Goal: Task Accomplishment & Management: Manage account settings

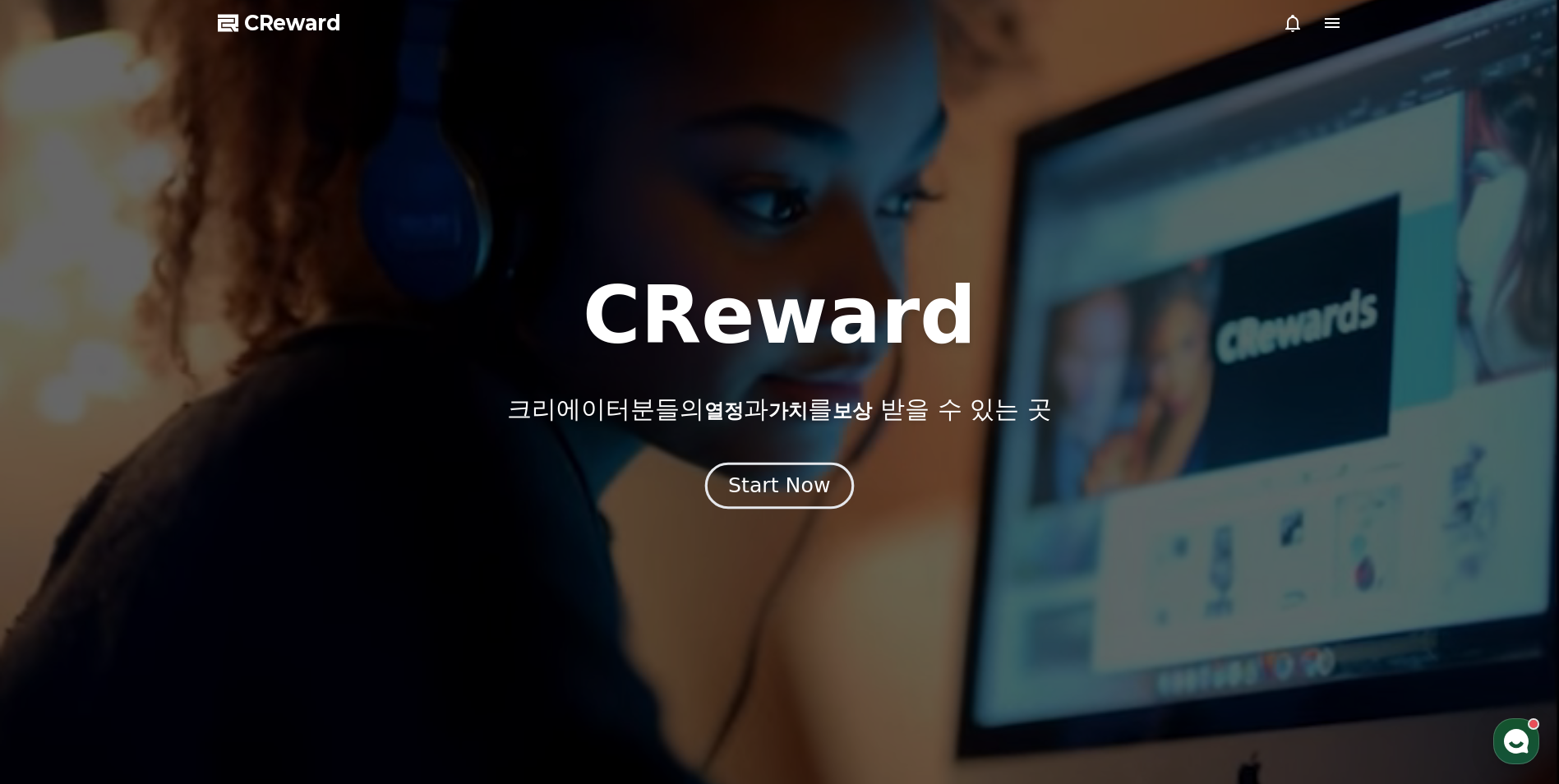
click at [762, 492] on div "Start Now" at bounding box center [779, 485] width 102 height 28
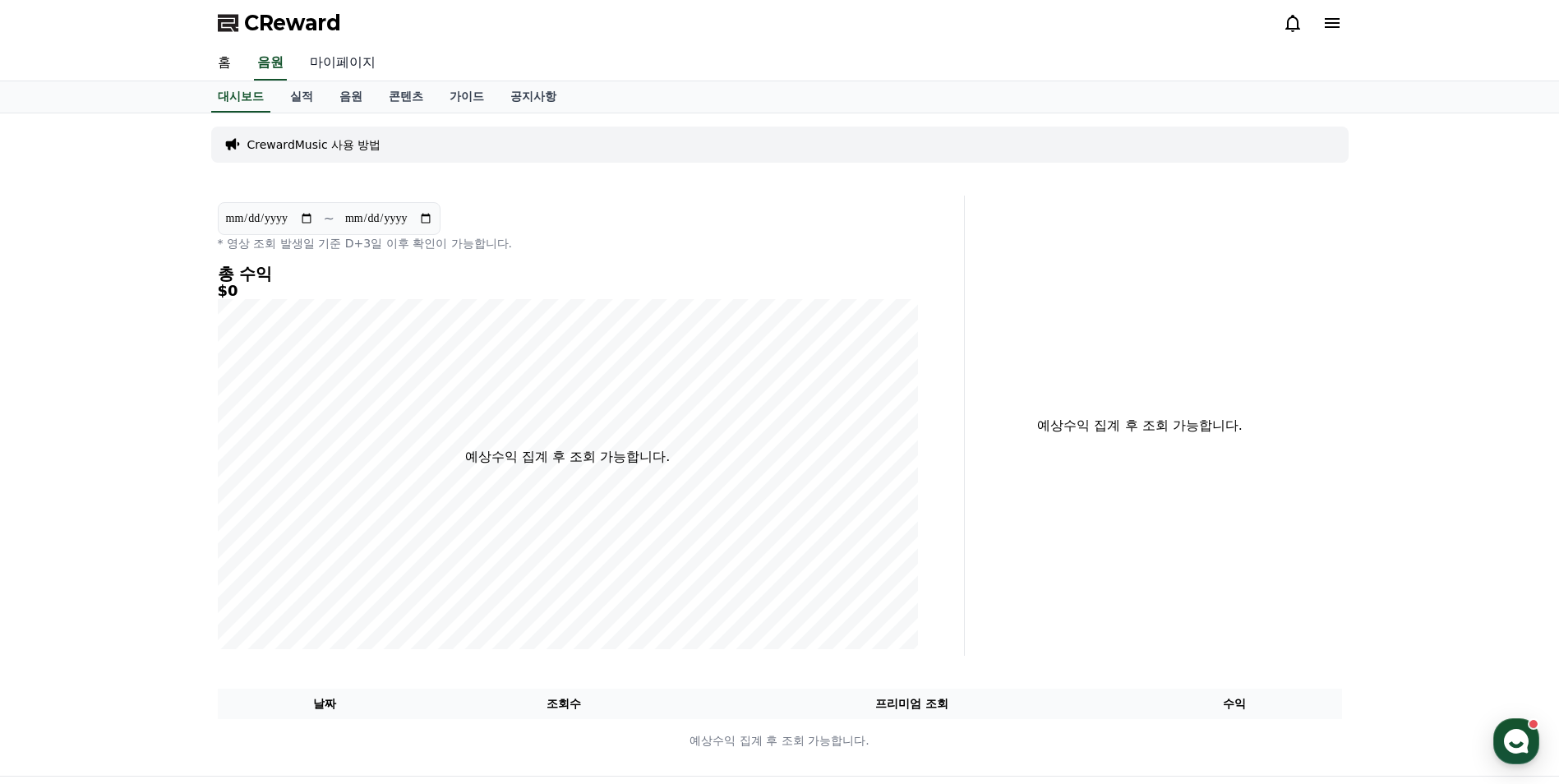
click at [333, 54] on link "마이페이지" at bounding box center [342, 64] width 92 height 35
select select "**********"
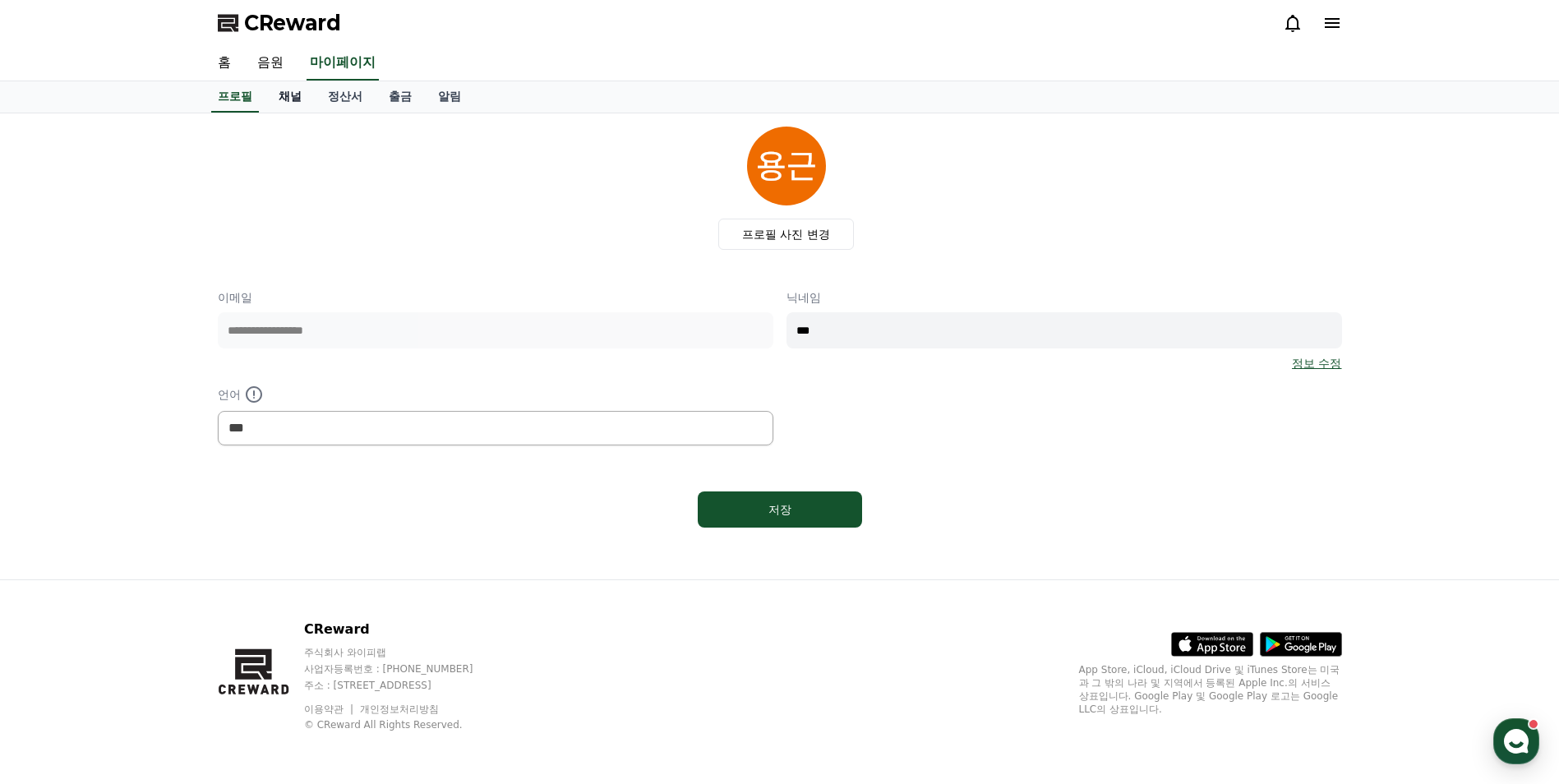
click at [291, 98] on link "채널" at bounding box center [290, 97] width 49 height 31
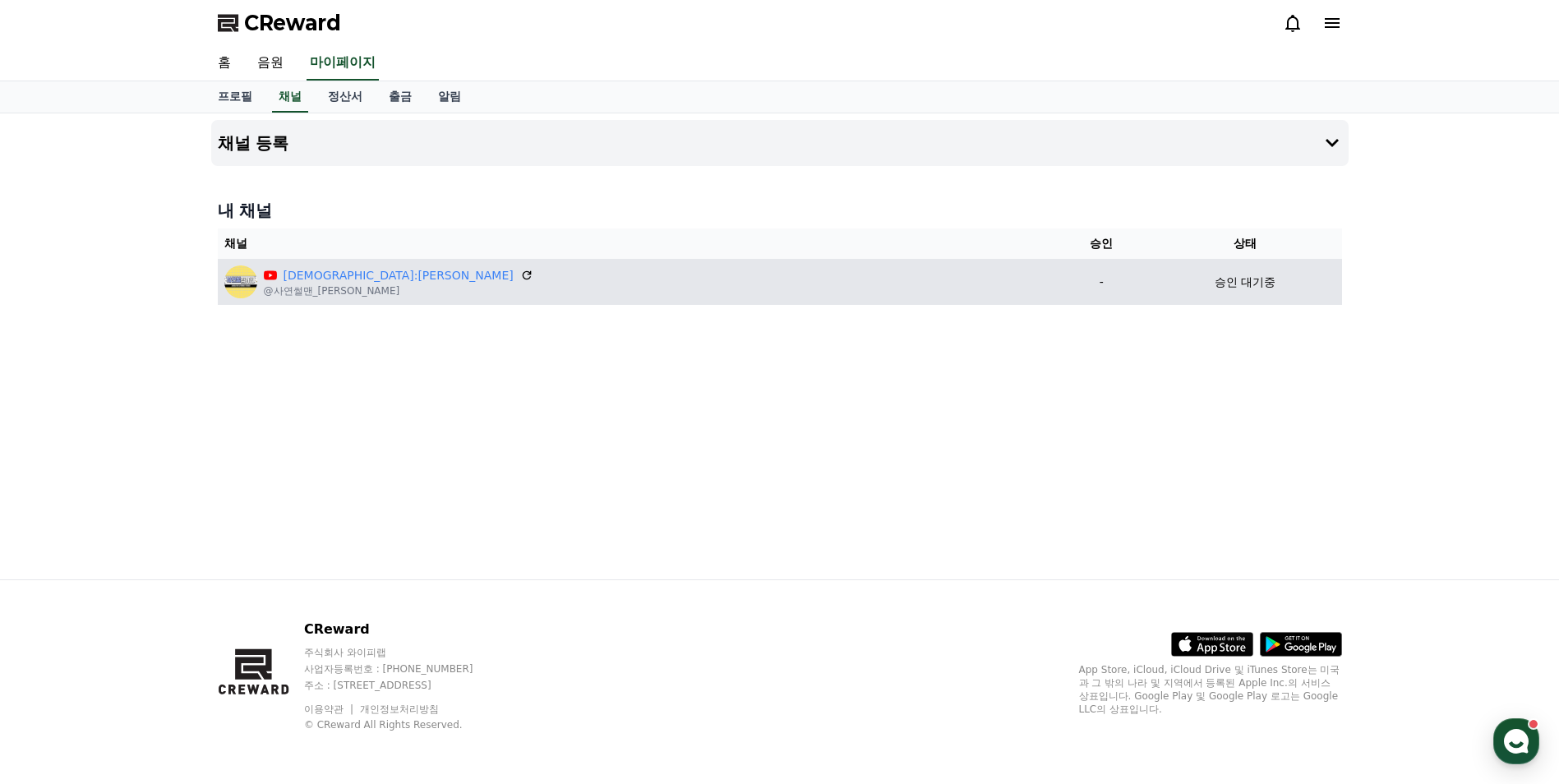
click at [1214, 287] on p "승인 대기중" at bounding box center [1244, 283] width 61 height 17
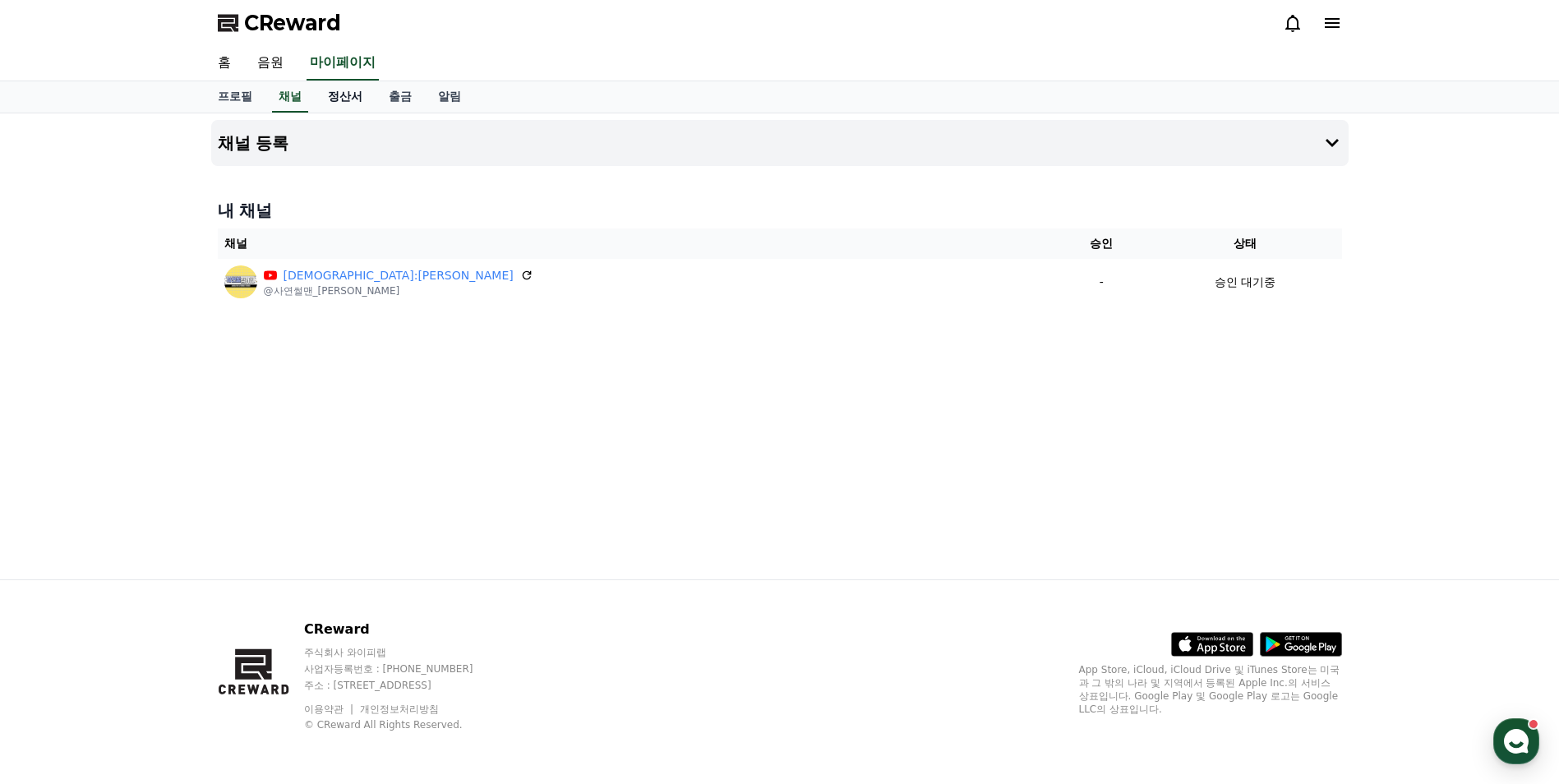
click at [345, 102] on link "정산서" at bounding box center [345, 97] width 61 height 31
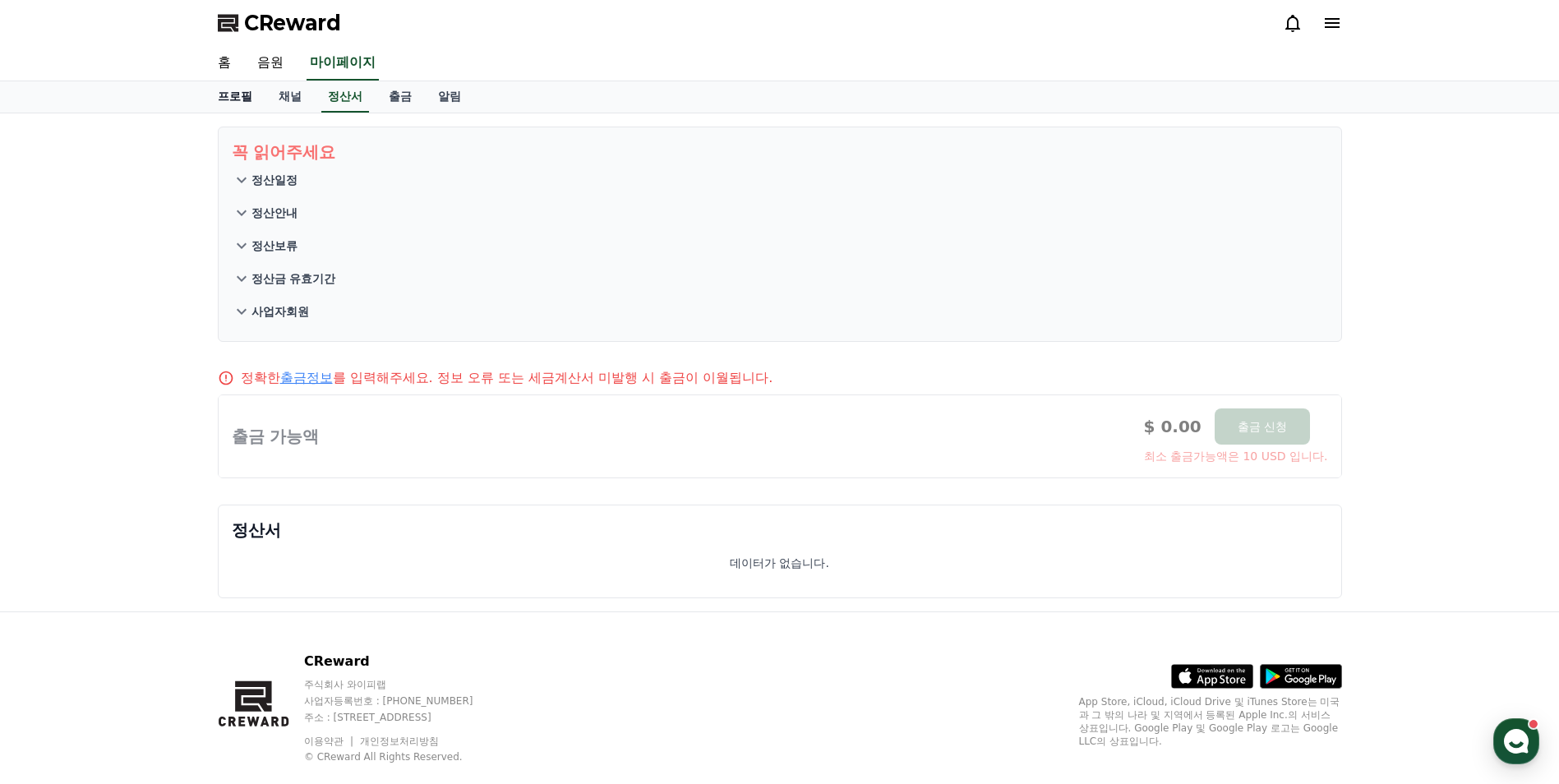
click at [243, 97] on link "프로필" at bounding box center [234, 97] width 61 height 31
select select "**********"
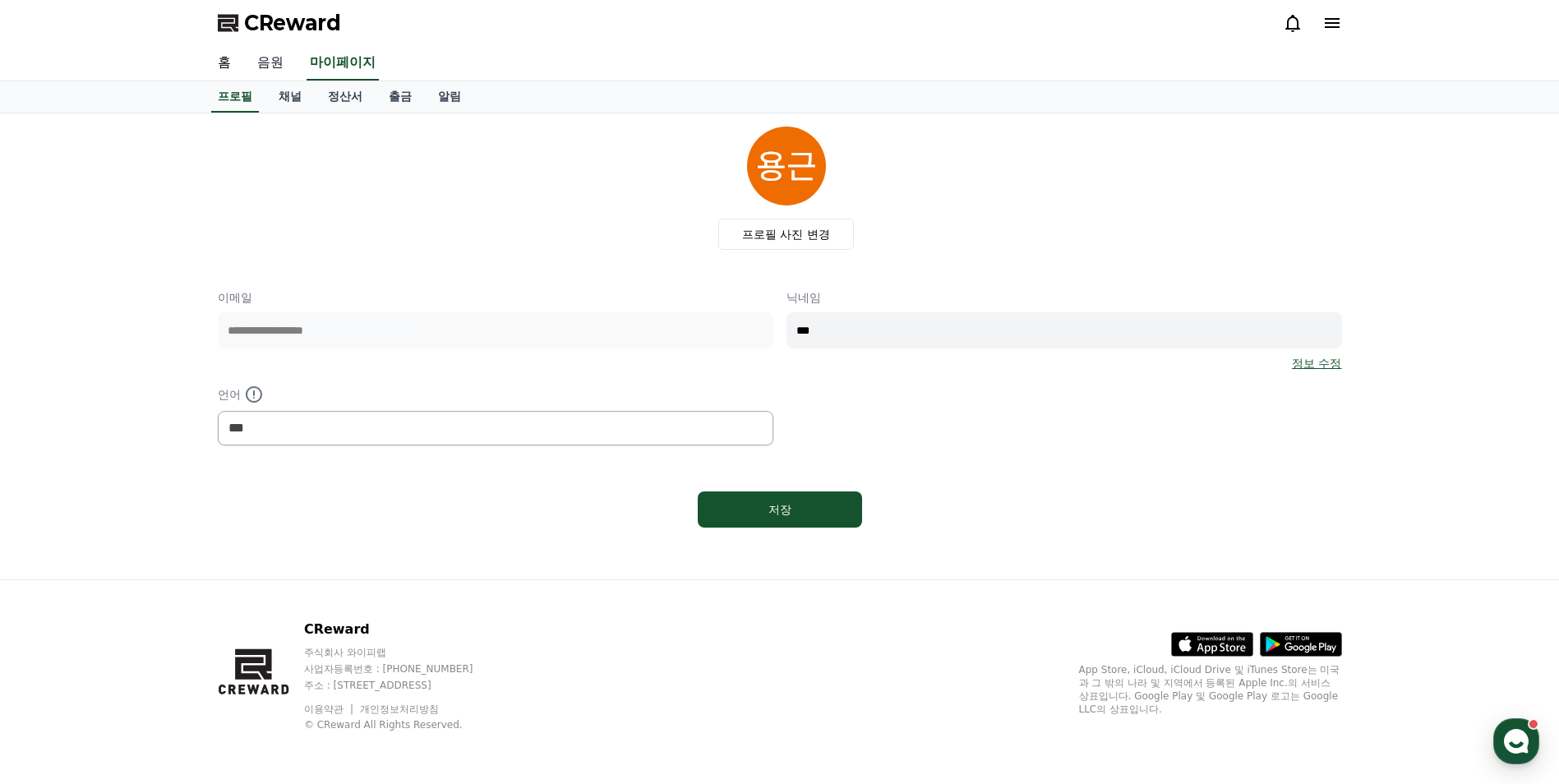
click at [267, 64] on link "음원" at bounding box center [270, 64] width 52 height 35
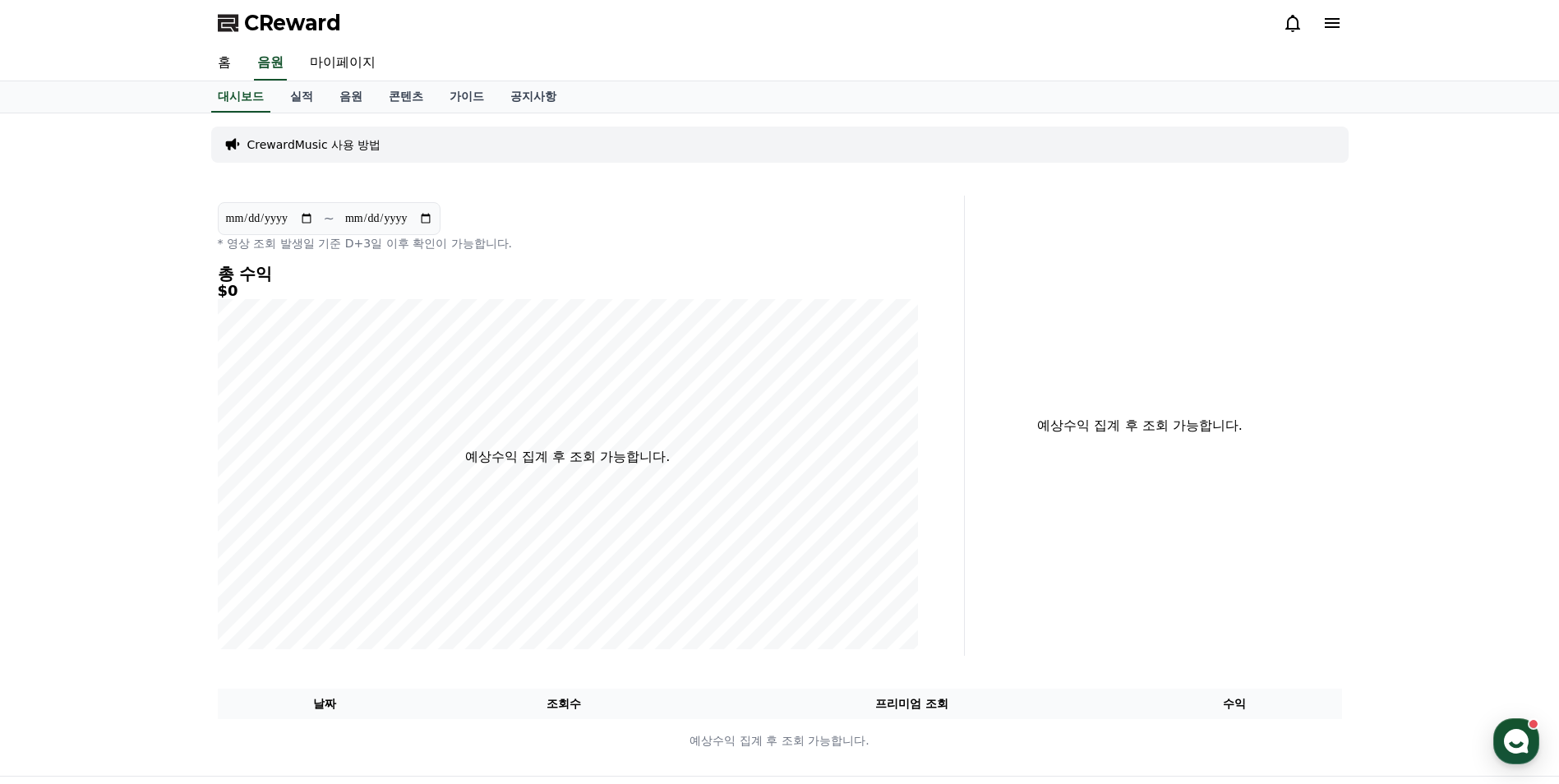
click at [362, 146] on p "CrewardMusic 사용 방법" at bounding box center [314, 144] width 134 height 16
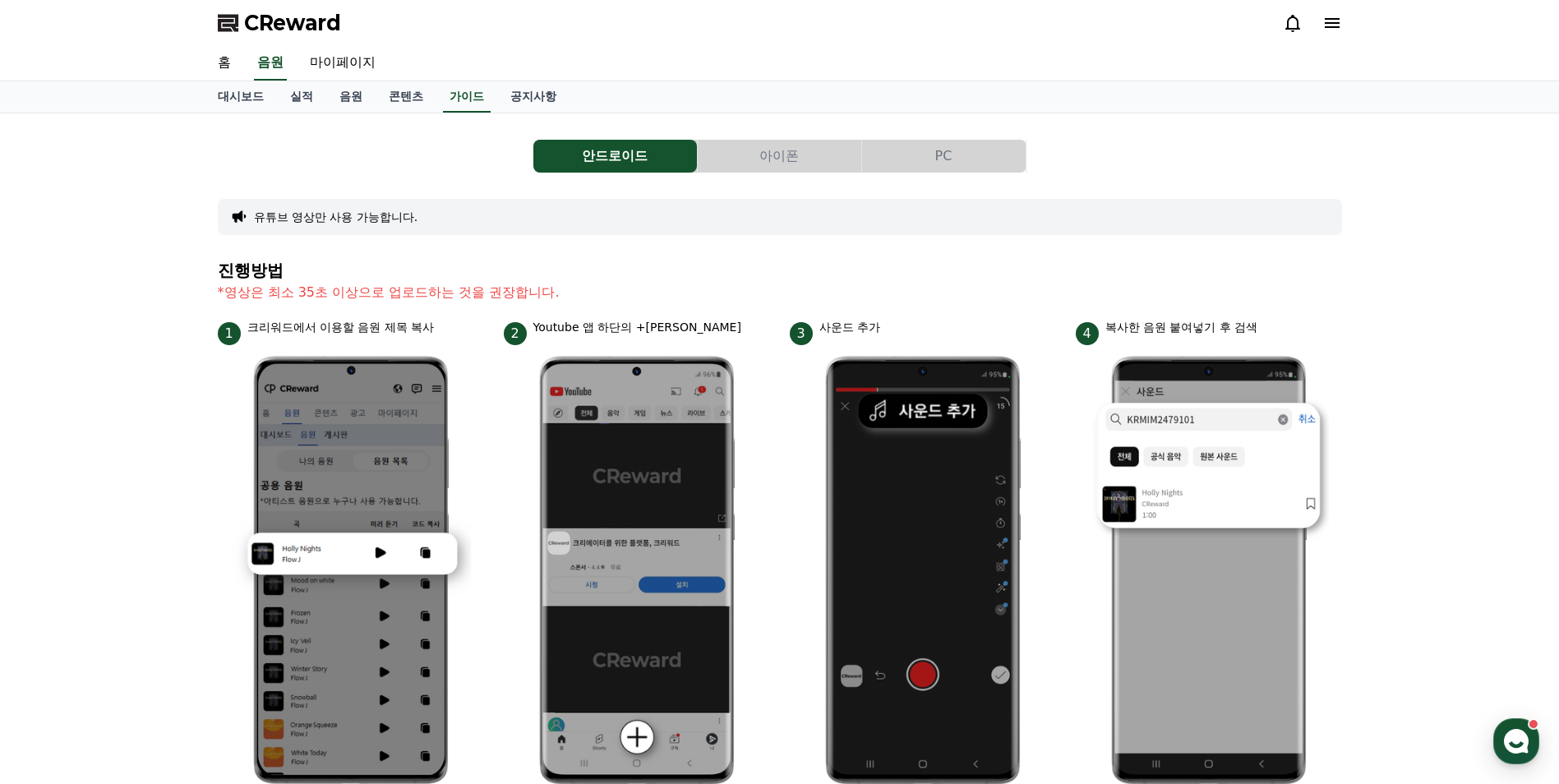
click at [768, 159] on button "아이폰" at bounding box center [779, 156] width 164 height 33
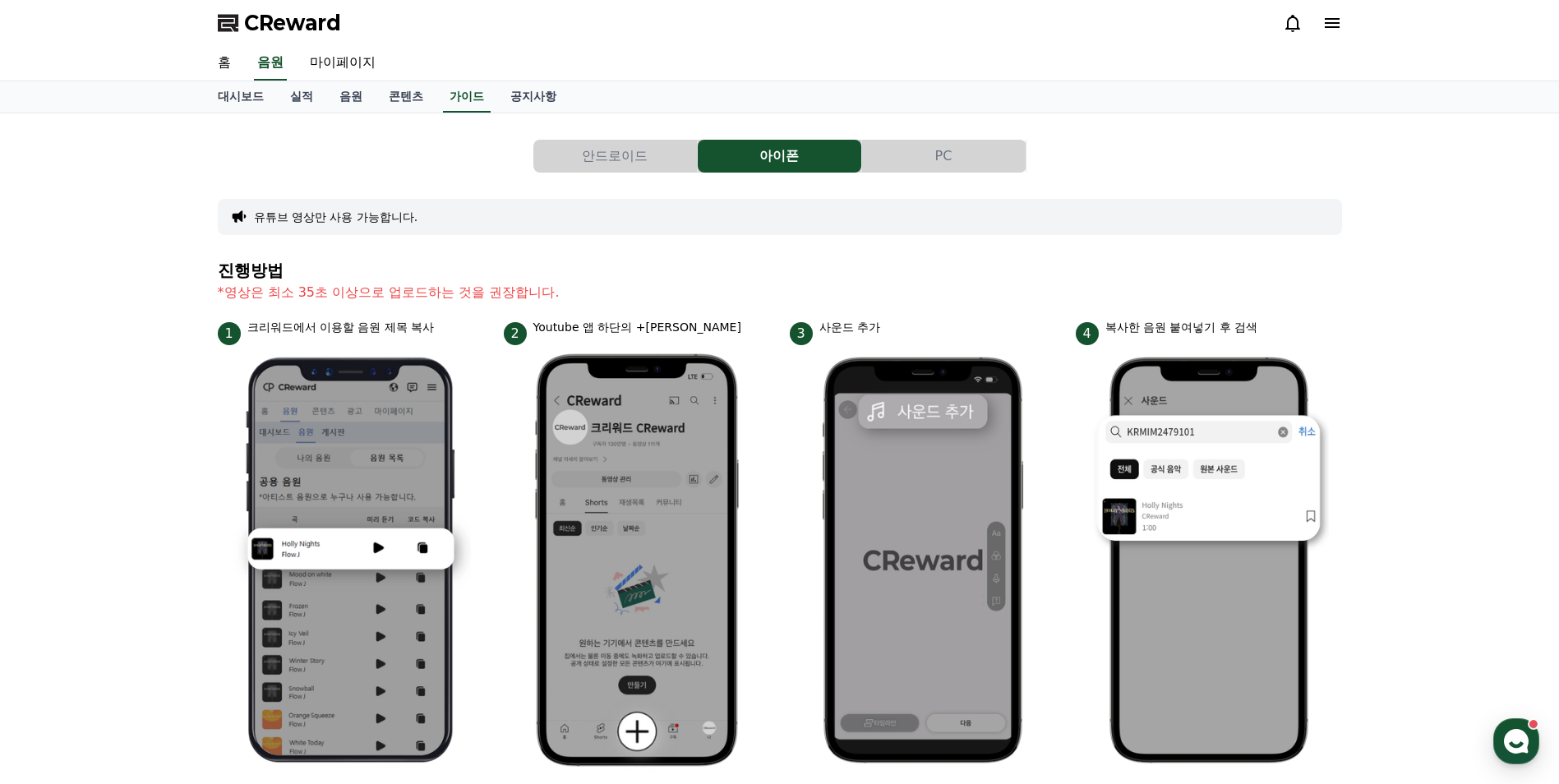
click at [951, 159] on button "PC" at bounding box center [943, 156] width 164 height 33
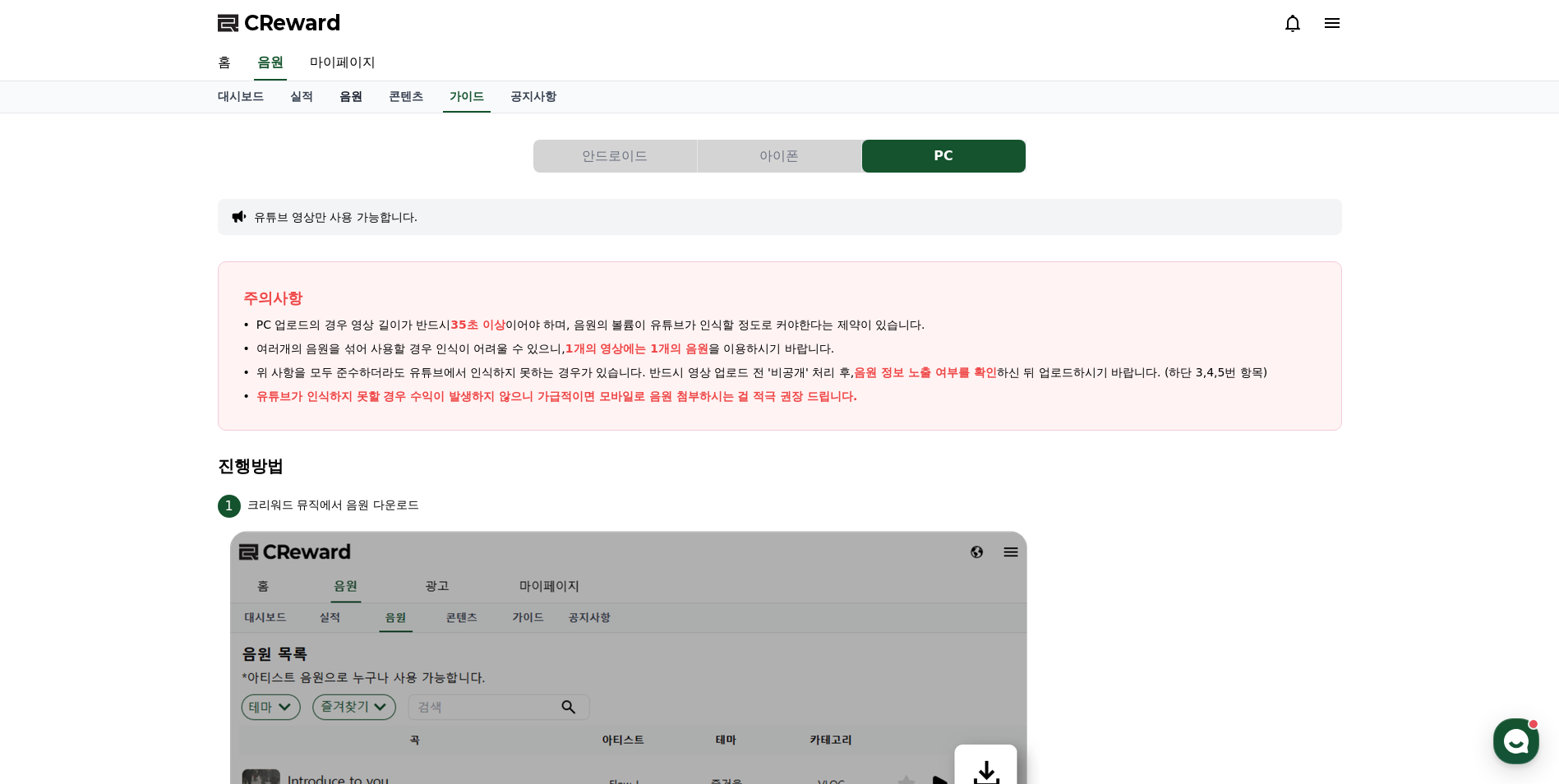
click at [365, 101] on link "음원" at bounding box center [351, 97] width 49 height 31
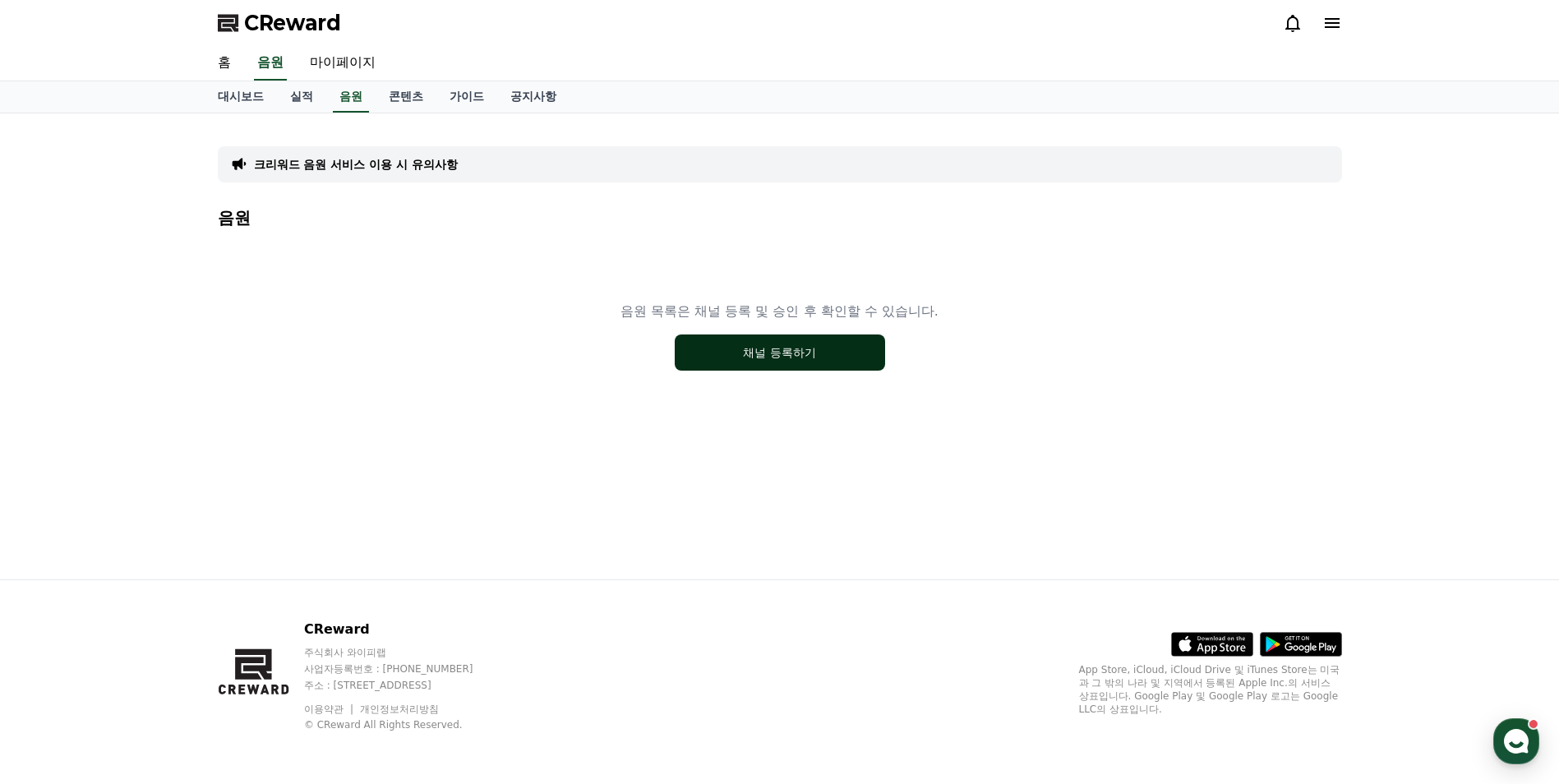
click at [779, 353] on button "채널 등록하기" at bounding box center [780, 351] width 210 height 36
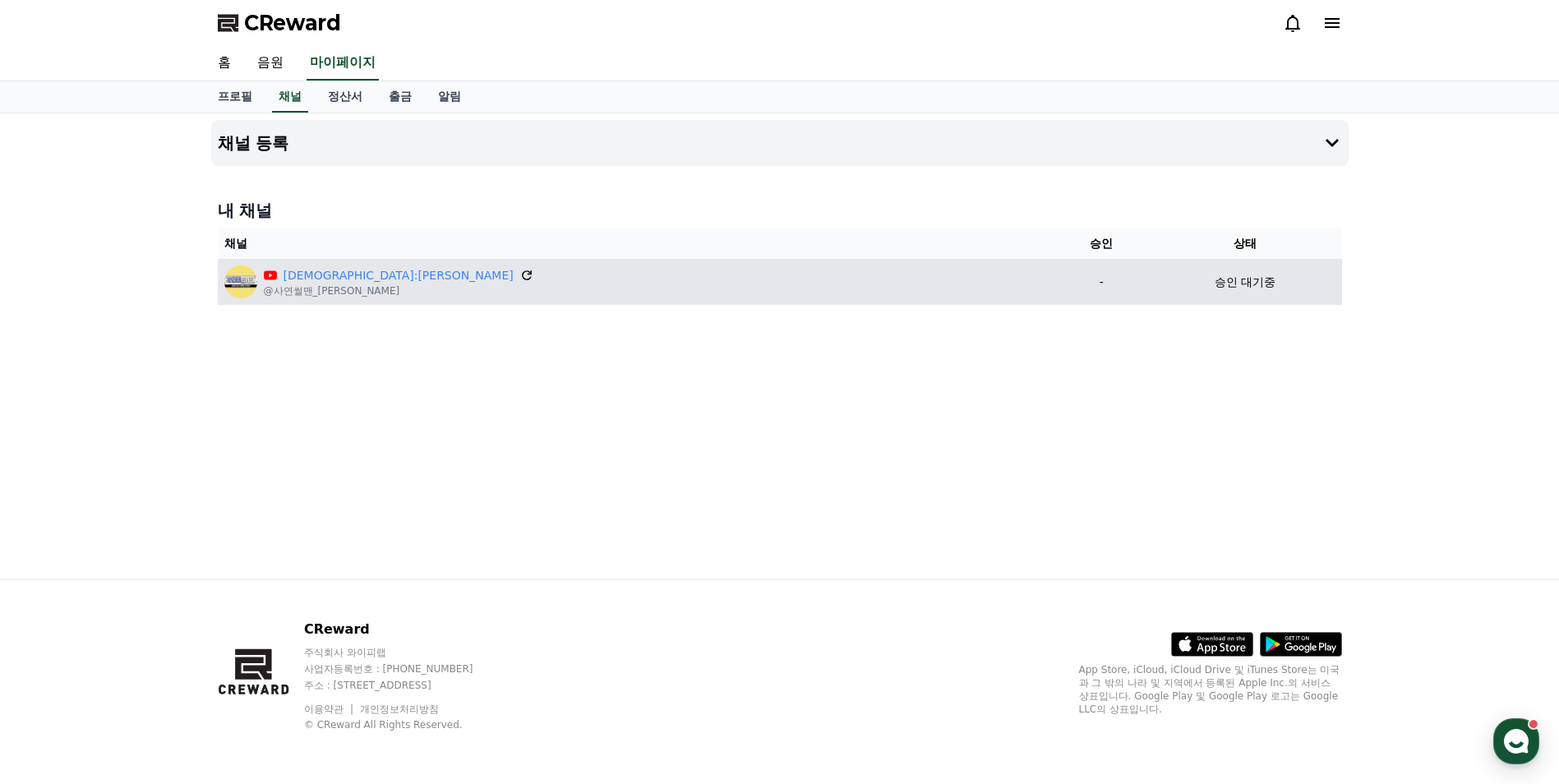
click at [519, 280] on icon at bounding box center [526, 275] width 15 height 15
